Goal: Information Seeking & Learning: Check status

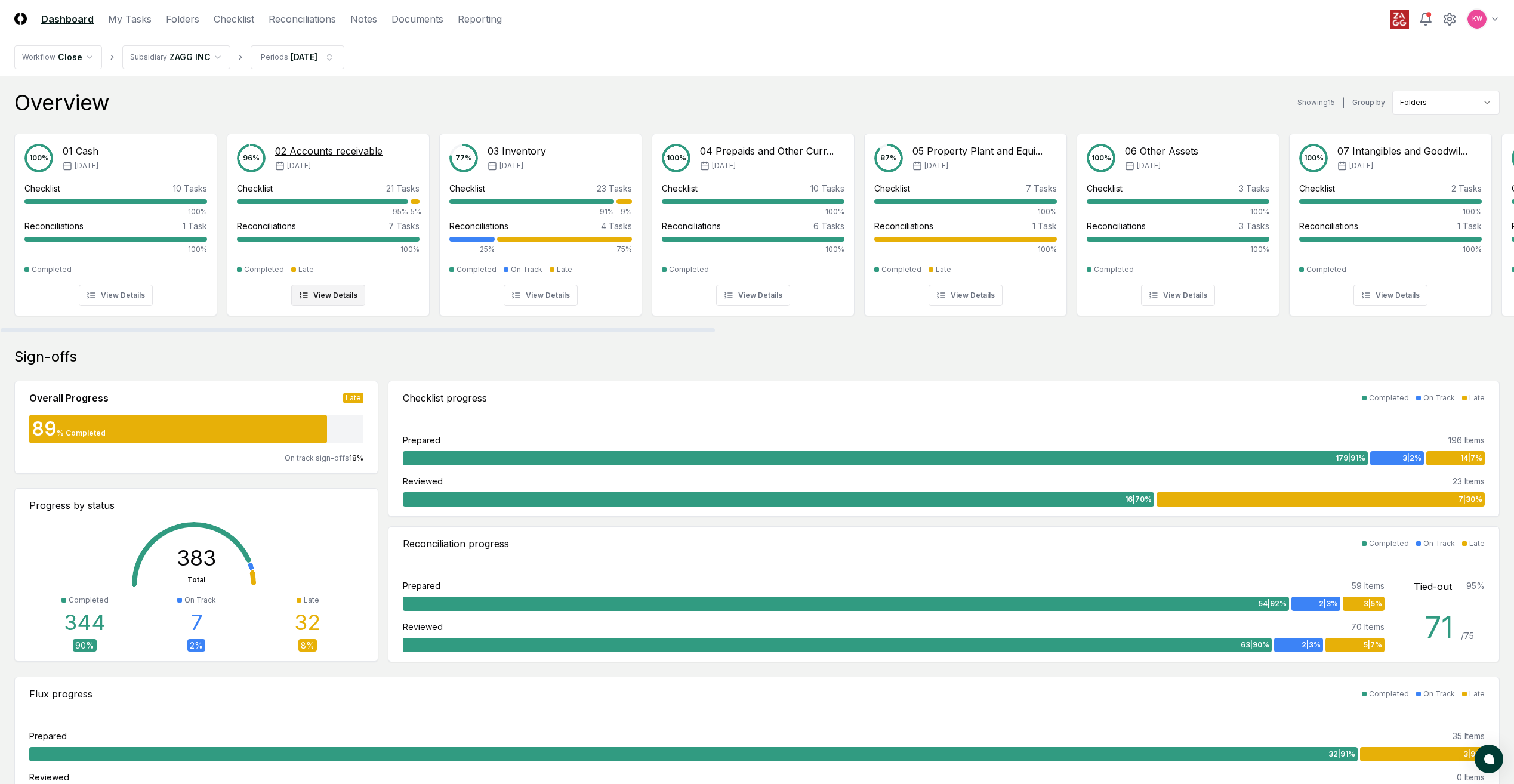
click at [397, 315] on div "96 % 02 Accounts receivable [DATE] Checklist 21 Tasks 95% 5% Reconciliations 7 …" at bounding box center [329, 225] width 202 height 181
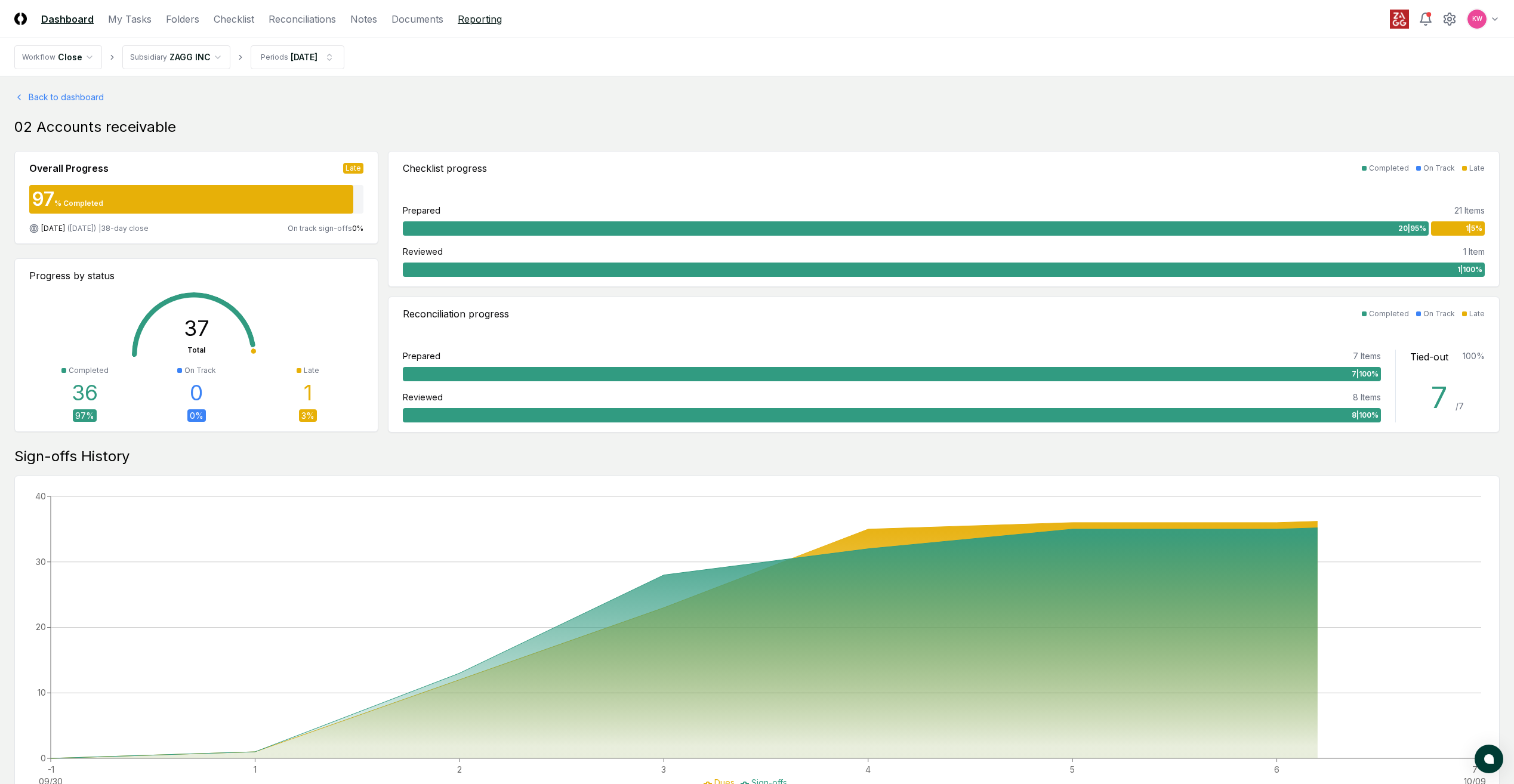
click at [490, 15] on link "Reporting" at bounding box center [480, 19] width 44 height 15
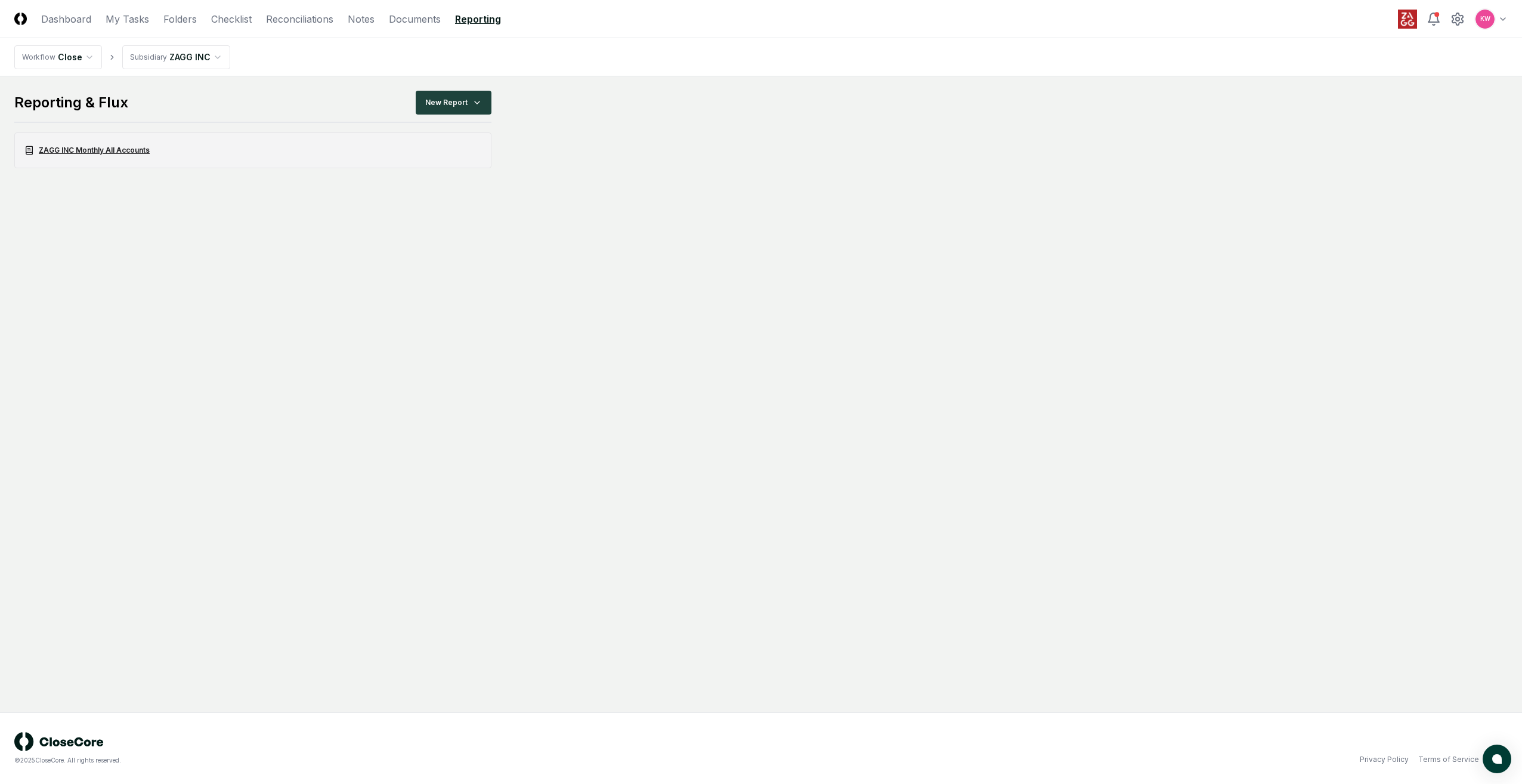
click at [83, 157] on link "ZAGG INC Monthly All Accounts" at bounding box center [253, 150] width 477 height 36
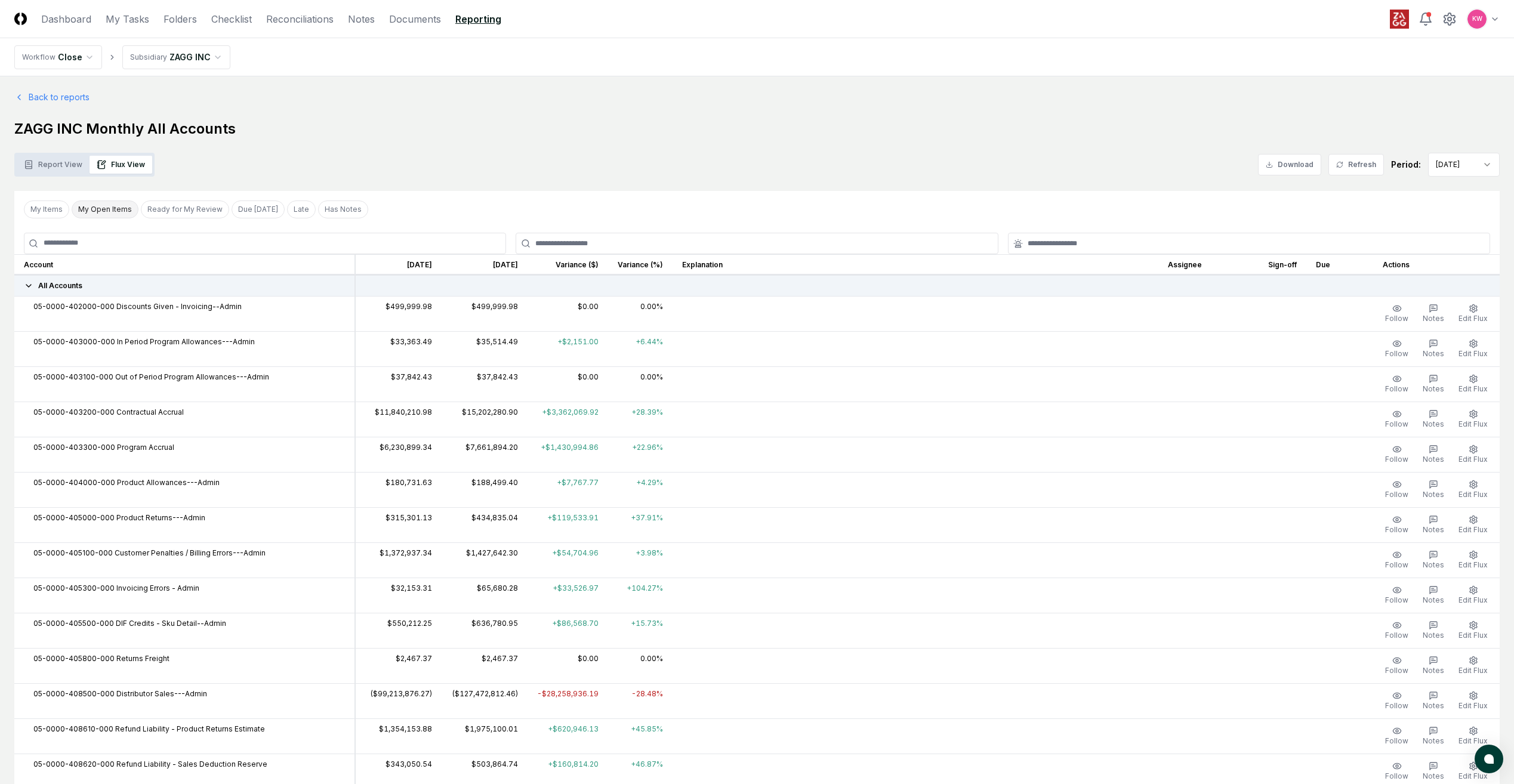
click at [99, 212] on button "My Open Items" at bounding box center [105, 209] width 67 height 18
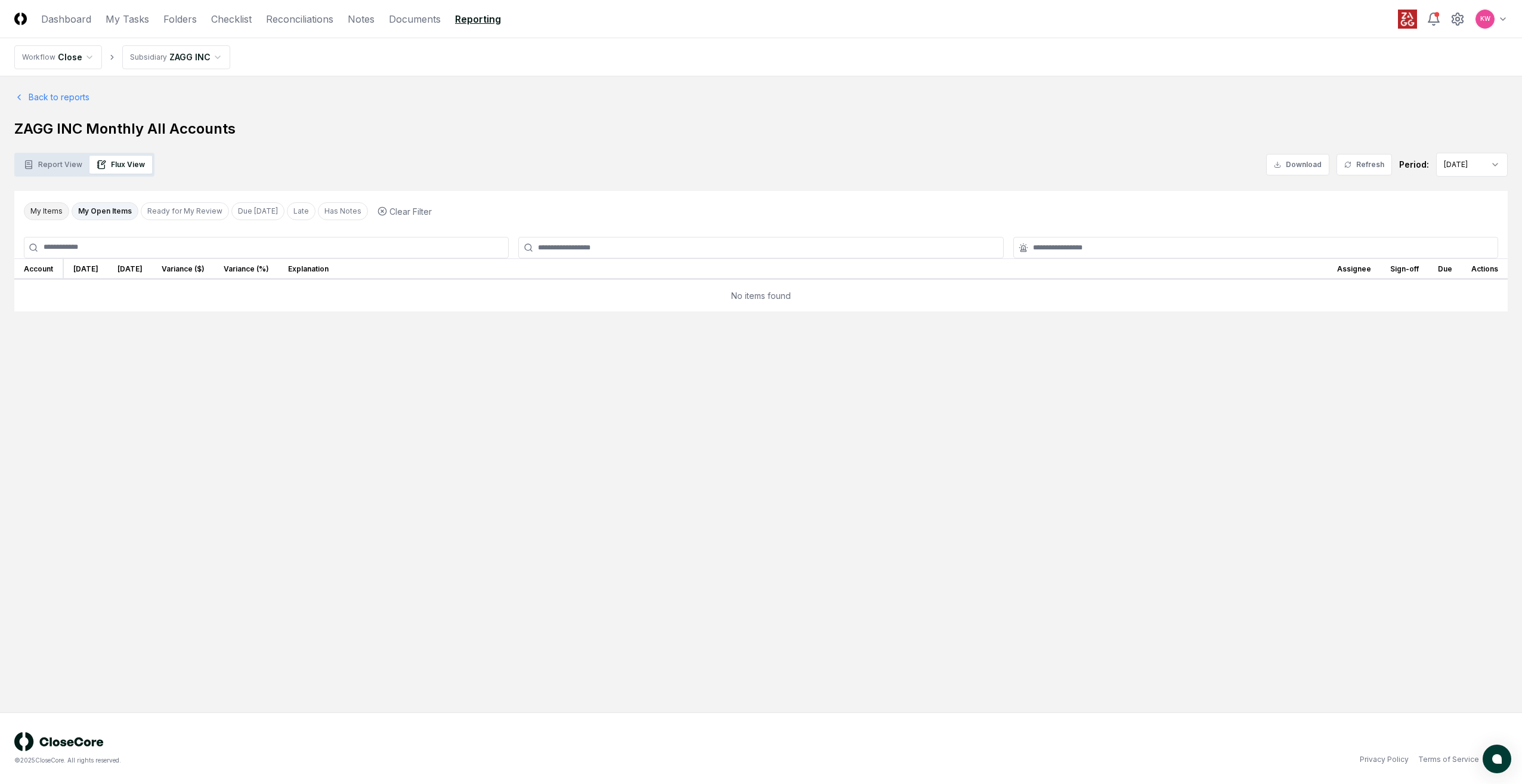
click at [43, 211] on button "My Items" at bounding box center [47, 211] width 45 height 18
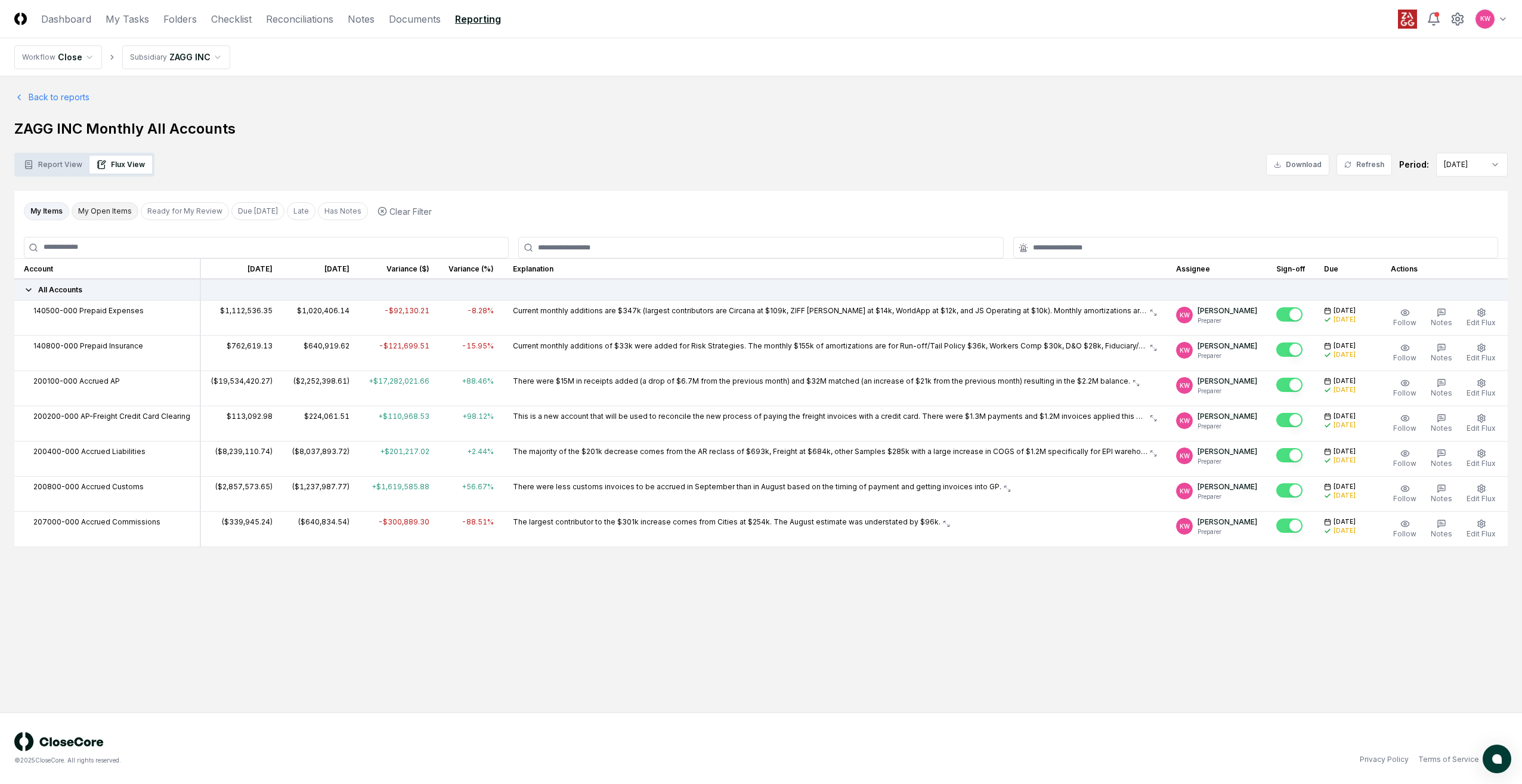
drag, startPoint x: 74, startPoint y: 214, endPoint x: 116, endPoint y: 212, distance: 42.0
click at [116, 212] on button "My Open Items" at bounding box center [105, 211] width 67 height 18
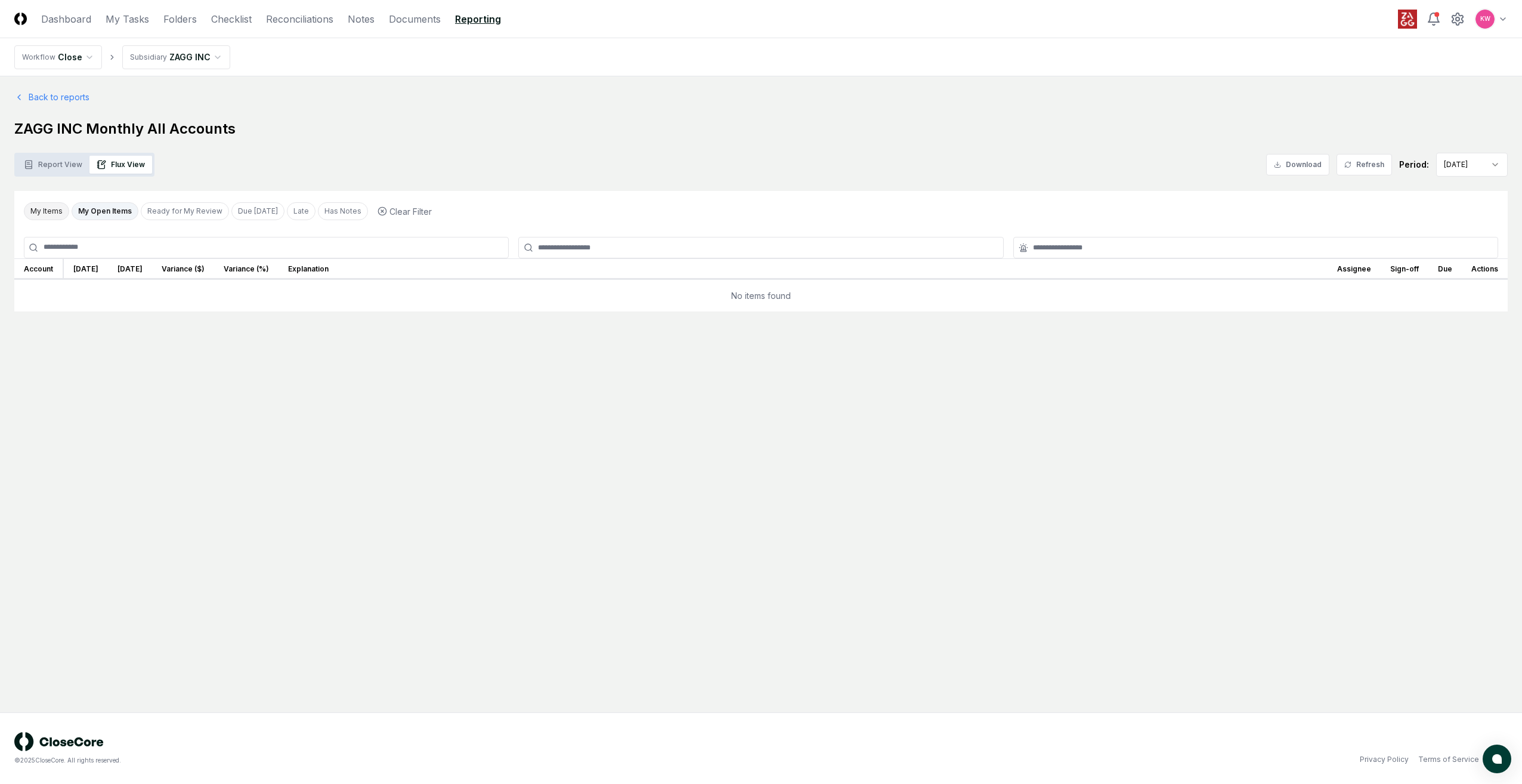
click at [37, 213] on button "My Items" at bounding box center [47, 211] width 45 height 18
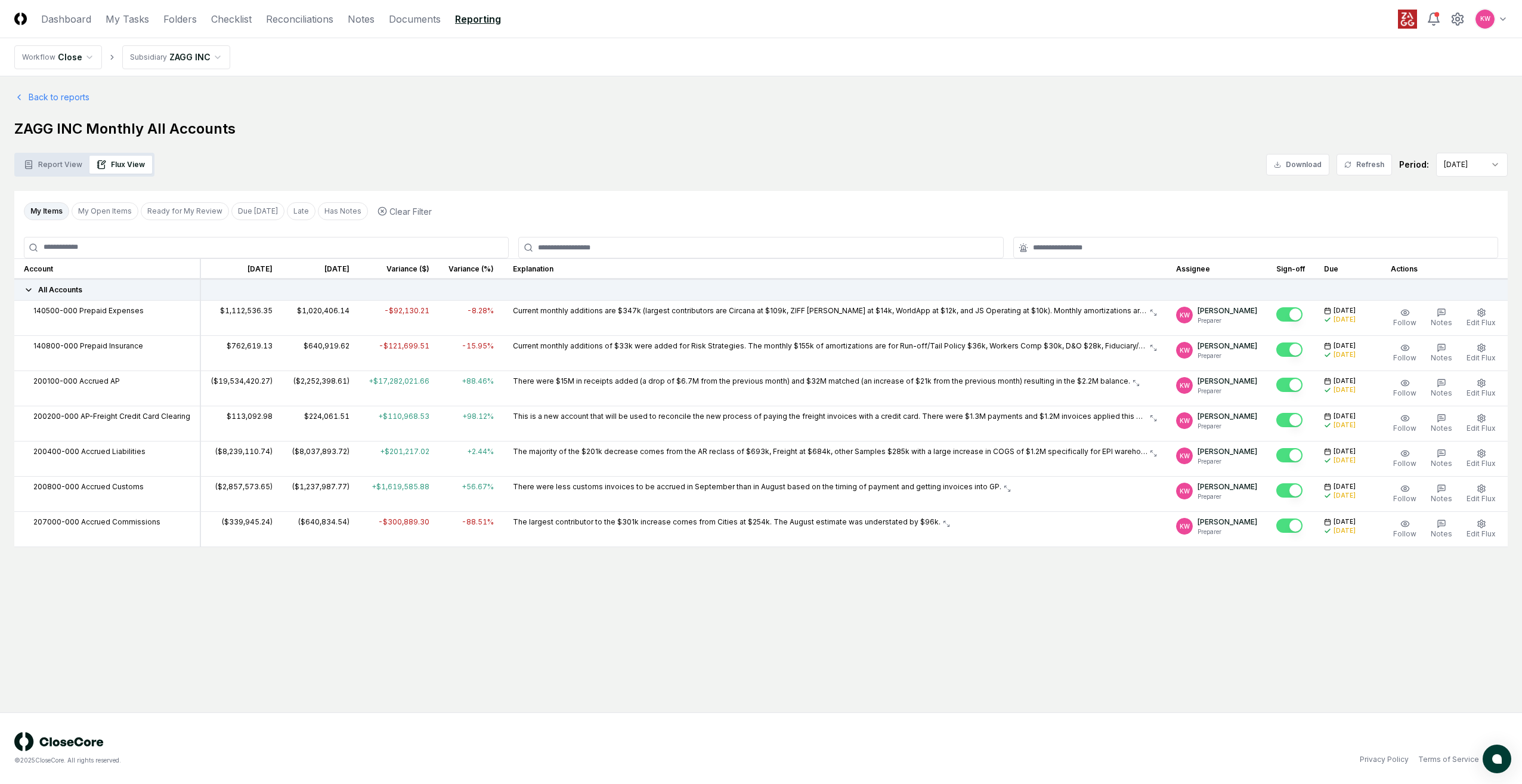
click at [954, 596] on main "Back to reports ZAGG INC Monthly All Accounts Report View Flux View Download Re…" at bounding box center [761, 393] width 1522 height 636
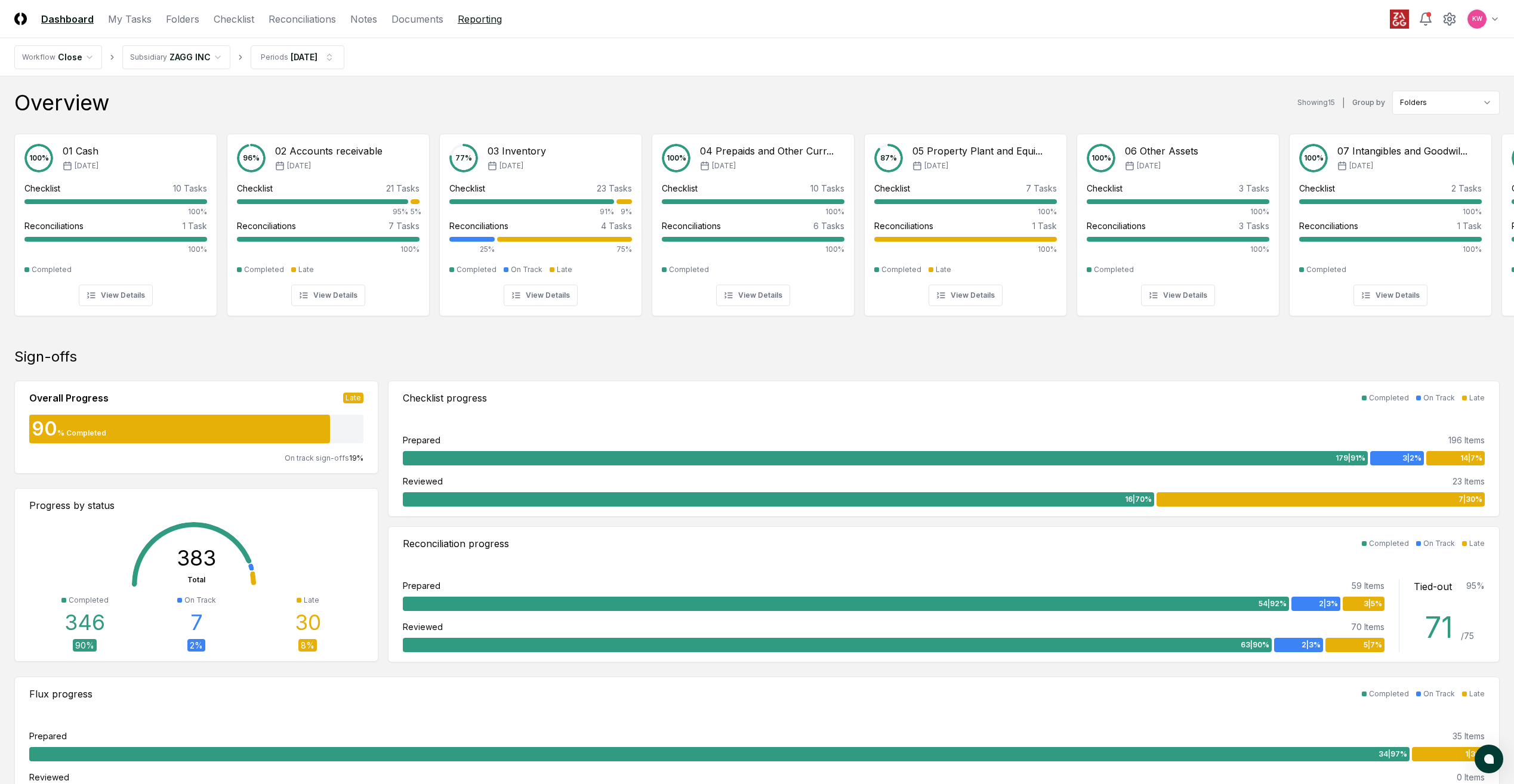
click at [490, 23] on link "Reporting" at bounding box center [480, 19] width 44 height 15
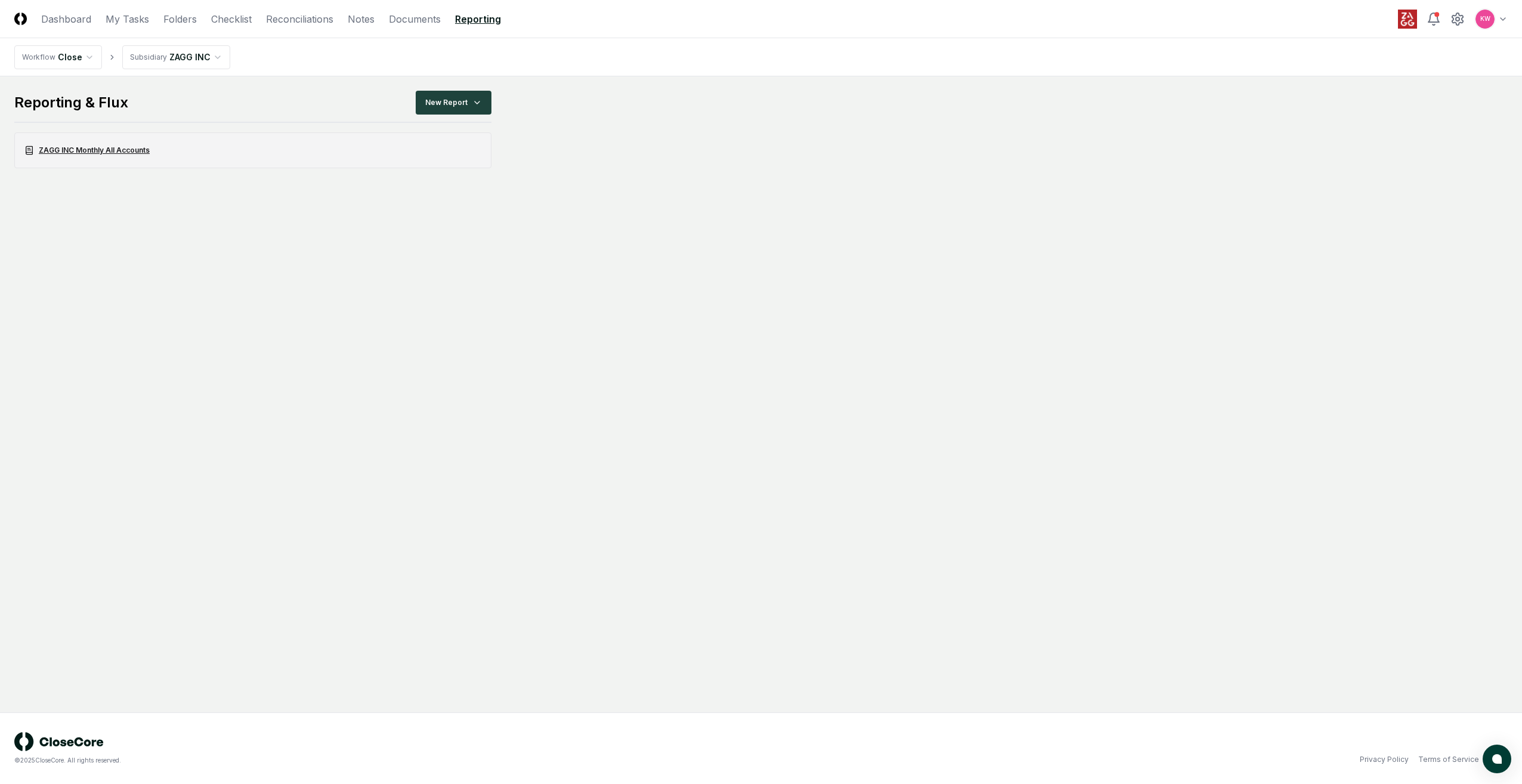
click at [113, 151] on link "ZAGG INC Monthly All Accounts" at bounding box center [253, 150] width 477 height 36
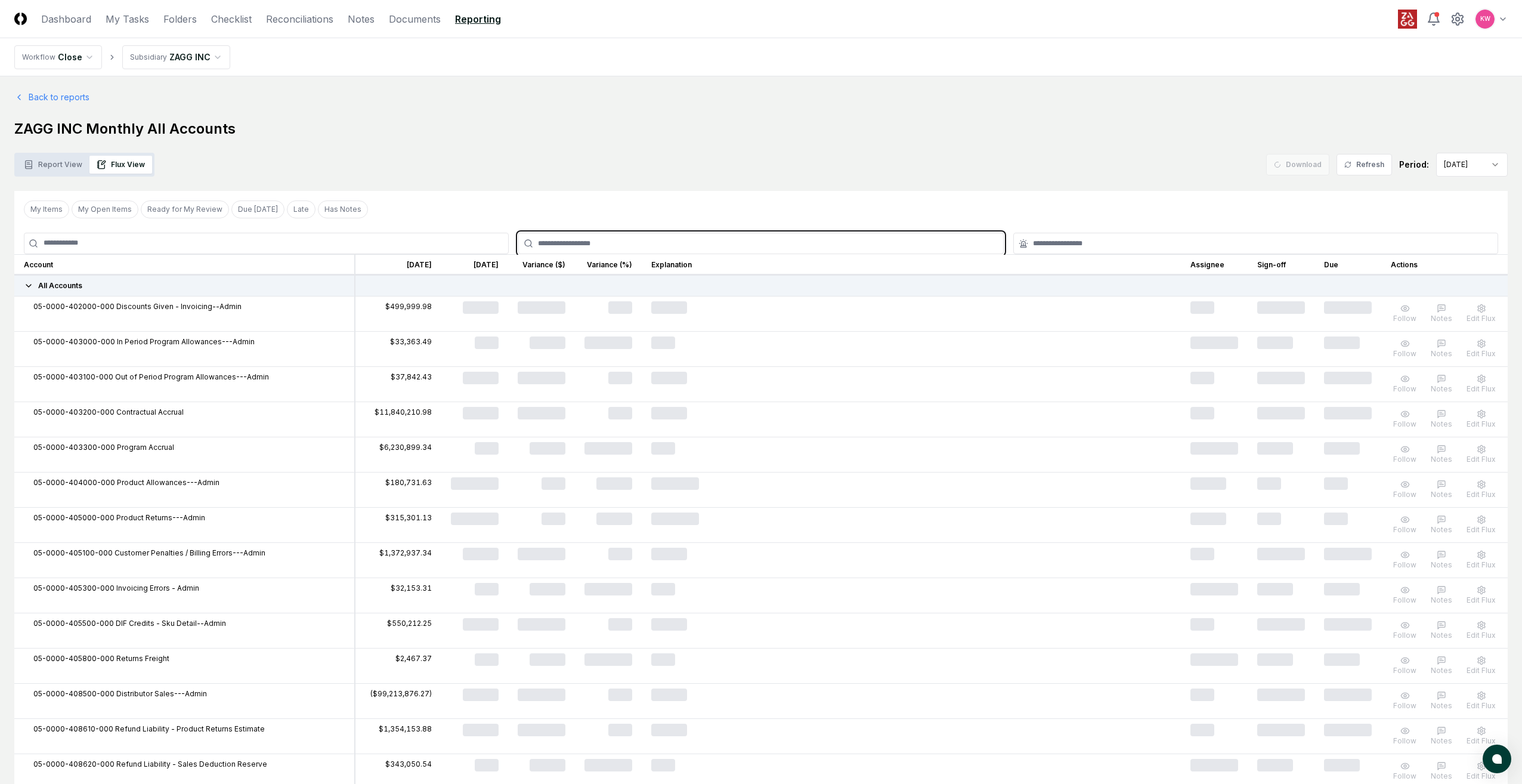
click at [582, 245] on input "text" at bounding box center [767, 243] width 458 height 11
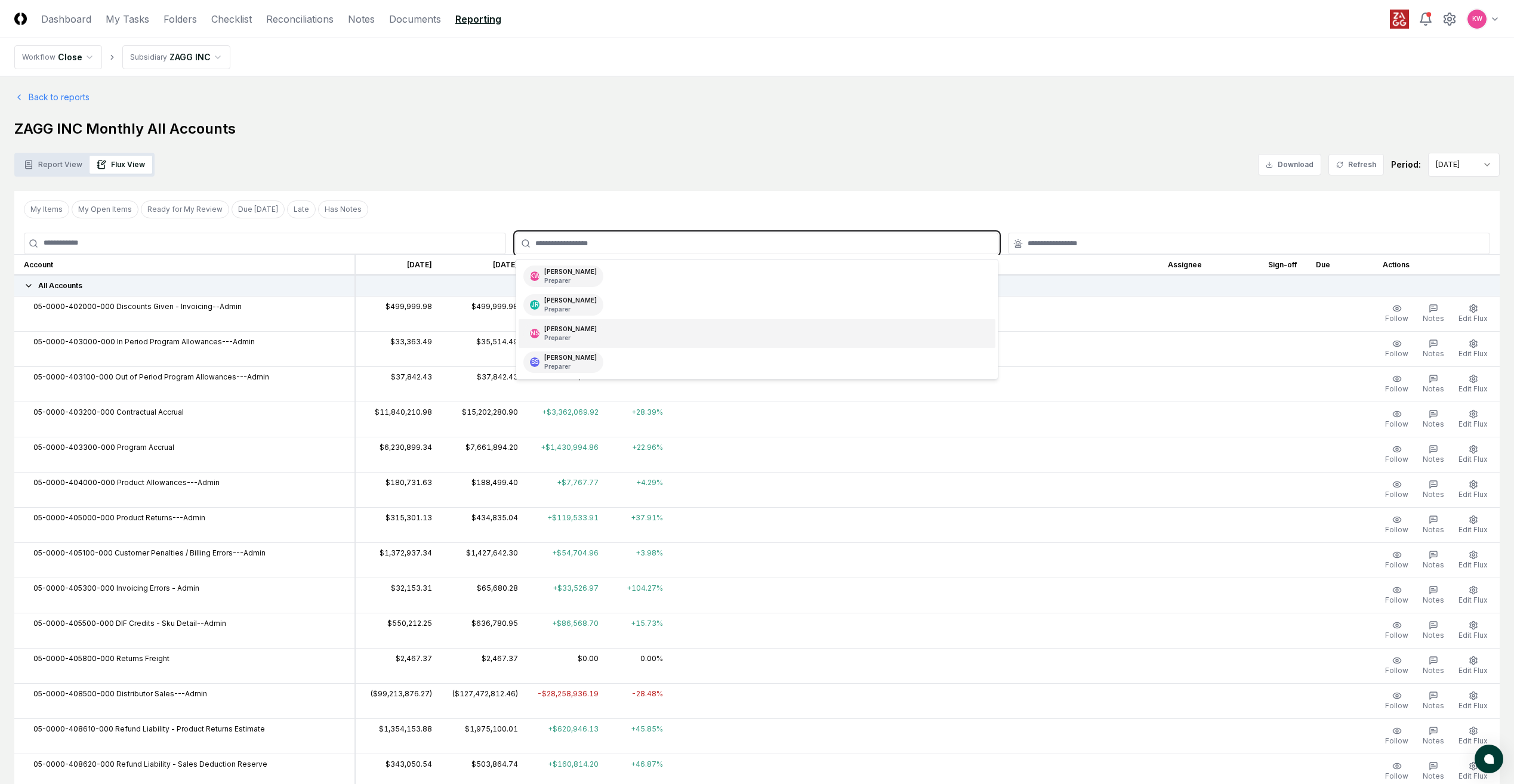
click at [574, 334] on p "Preparer" at bounding box center [571, 338] width 53 height 9
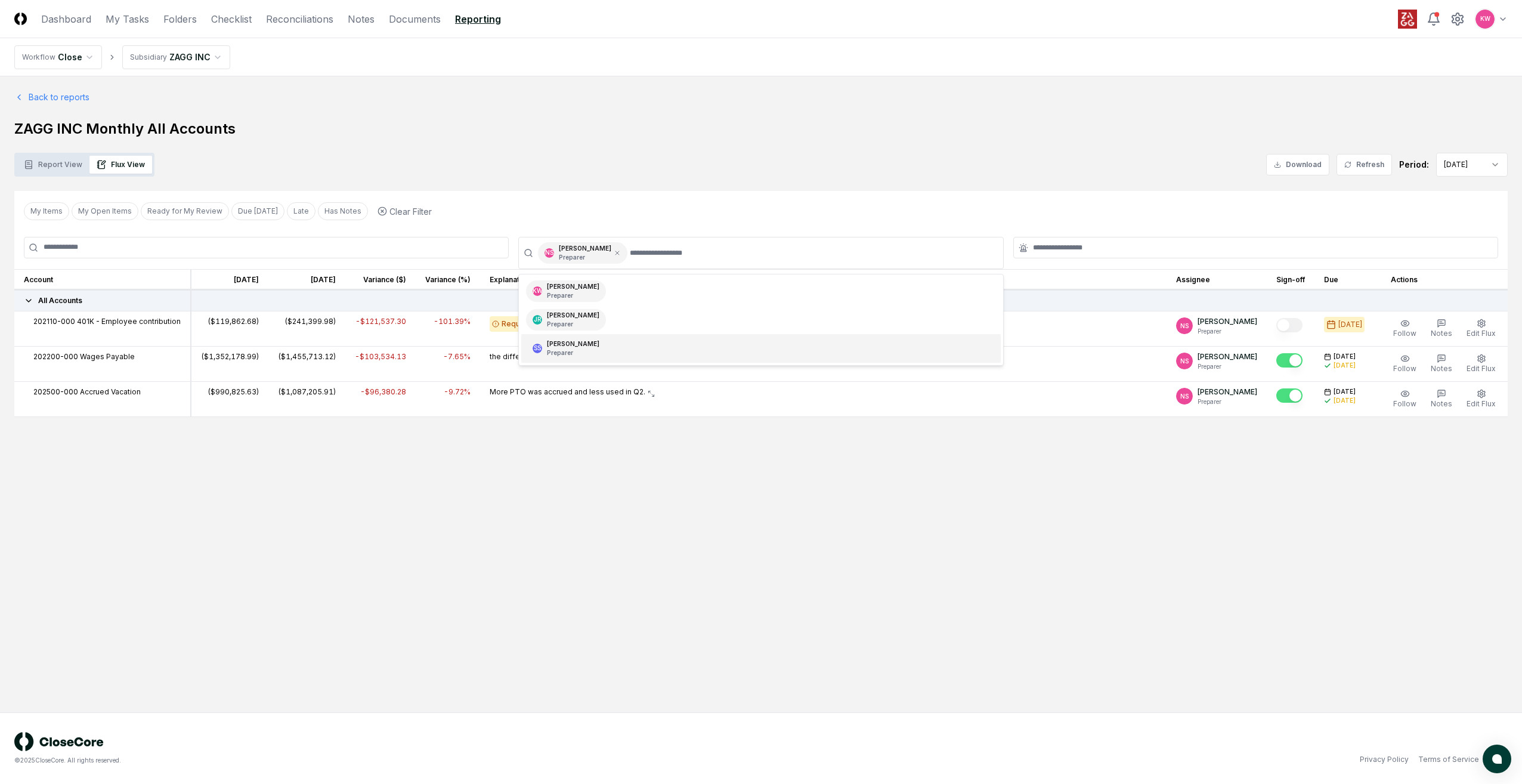
click at [905, 524] on main "Back to reports ZAGG INC Monthly All Accounts Report View Flux View Download Re…" at bounding box center [761, 393] width 1522 height 636
